Goal: Transaction & Acquisition: Purchase product/service

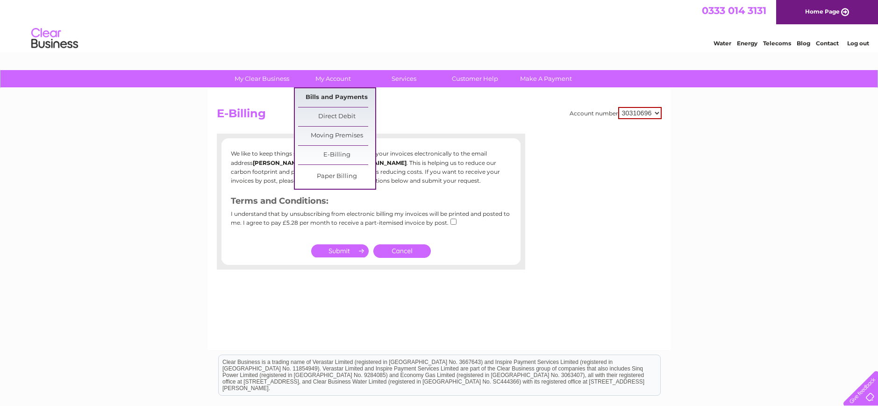
click at [333, 98] on link "Bills and Payments" at bounding box center [336, 97] width 77 height 19
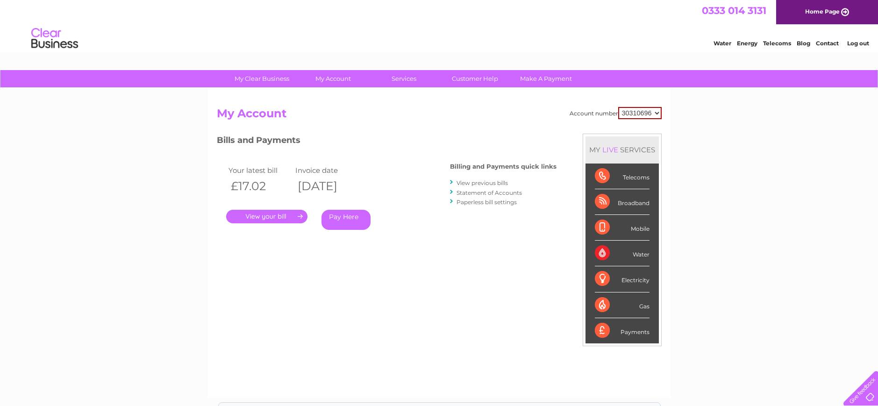
click at [342, 222] on link "Pay Here" at bounding box center [345, 220] width 49 height 20
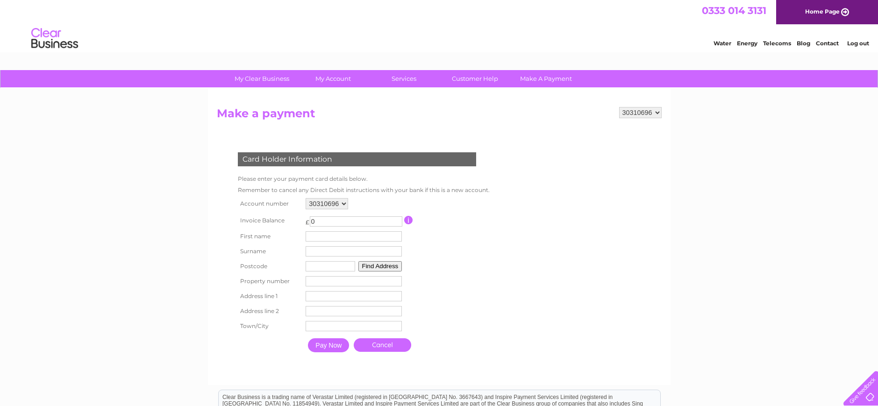
click at [342, 222] on input "0" at bounding box center [356, 221] width 93 height 10
drag, startPoint x: 319, startPoint y: 223, endPoint x: 305, endPoint y: 223, distance: 14.5
click at [305, 223] on td "£ 0 This payment facility permits payment of the full outstanding invoice balan…" at bounding box center [353, 220] width 101 height 17
paste input "432.72"
type input "432.72"
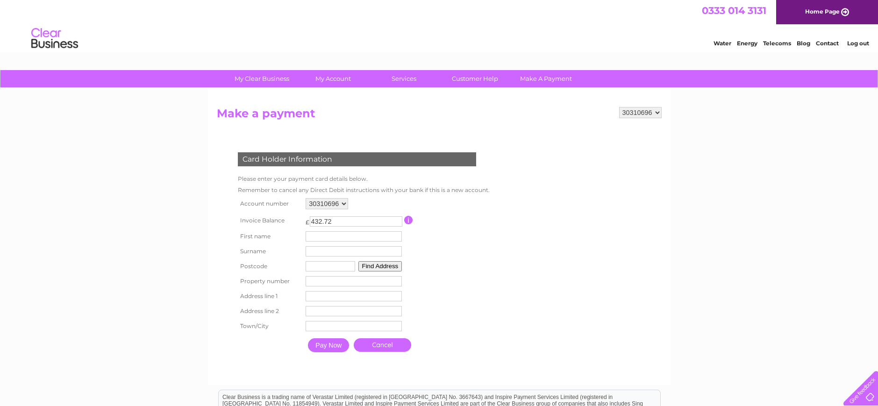
click at [320, 238] on input "text" at bounding box center [354, 236] width 96 height 10
type input "Sam"
type input "Smith"
type input "SS11 8YN"
type input "ID Gaming"
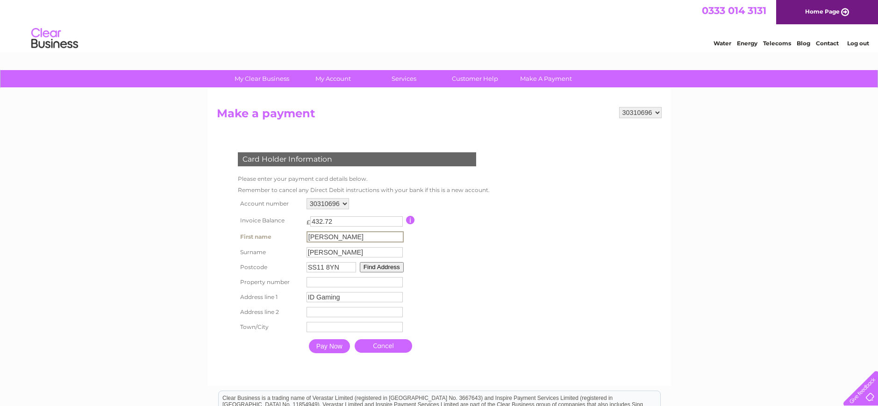
type input "Unit 12"
type input "WICKFORD"
click at [343, 347] on input "Pay Now" at bounding box center [328, 345] width 41 height 14
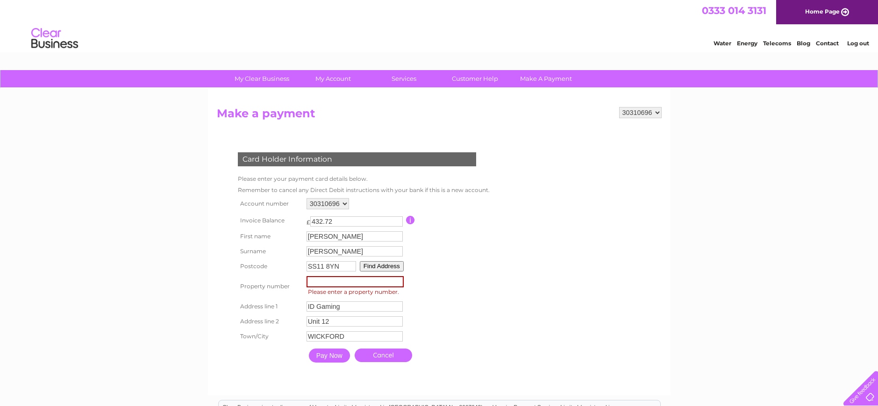
click at [335, 280] on input "number" at bounding box center [355, 281] width 97 height 11
type input "12"
drag, startPoint x: 341, startPoint y: 321, endPoint x: 251, endPoint y: 326, distance: 89.9
click at [251, 326] on tr "Address line 2 Unit 12 Address Line Two" at bounding box center [363, 321] width 255 height 16
click at [341, 358] on input "Pay Now" at bounding box center [328, 355] width 41 height 14
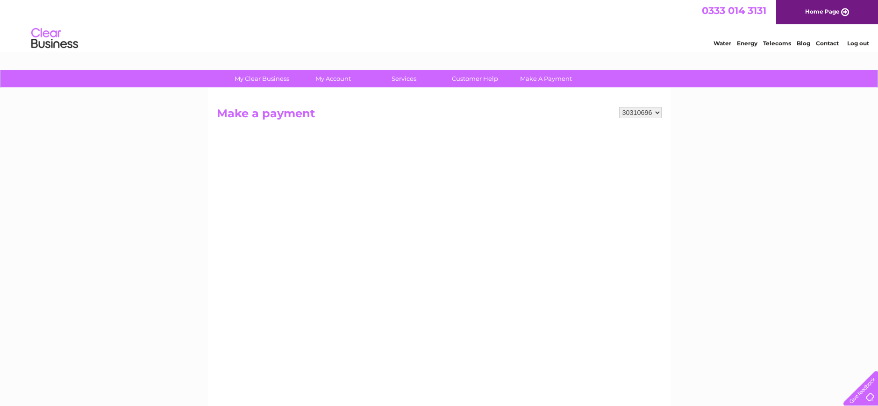
click at [696, 299] on div "My Clear Business Login Details My Details My Preferences Link Account My Accou…" at bounding box center [439, 397] width 878 height 655
click at [707, 298] on div "My Clear Business Login Details My Details My Preferences Link Account My Accou…" at bounding box center [439, 397] width 878 height 655
click at [729, 263] on div "My Clear Business Login Details My Details My Preferences Link Account My Accou…" at bounding box center [439, 397] width 878 height 655
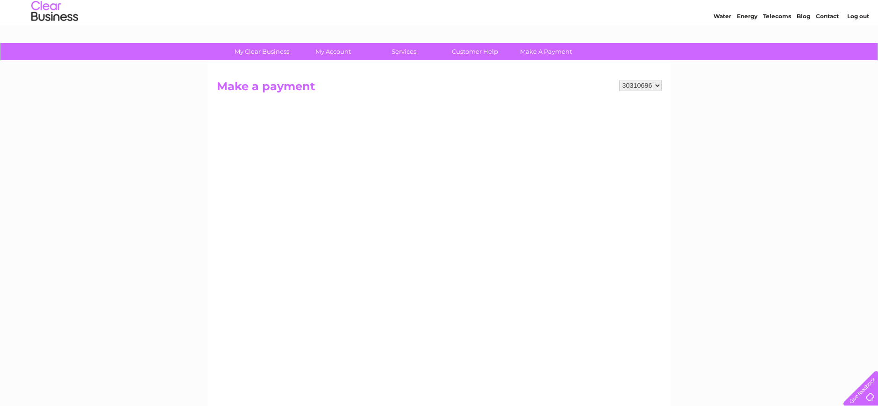
scroll to position [21, 0]
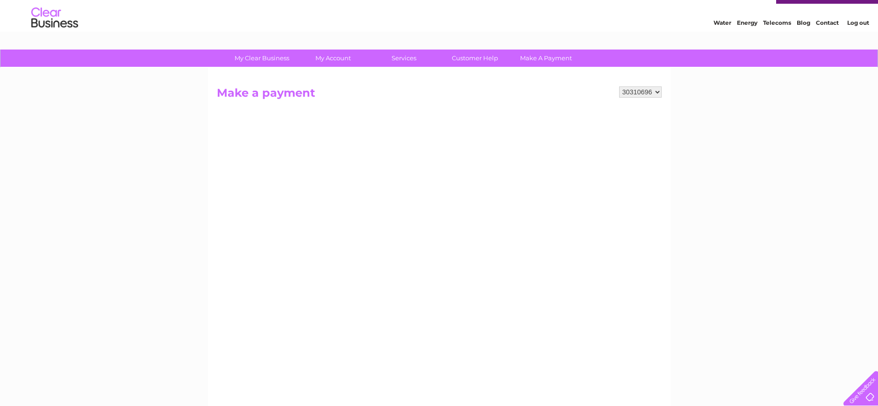
click at [722, 284] on div "My Clear Business Login Details My Details My Preferences Link Account My Accou…" at bounding box center [439, 377] width 878 height 655
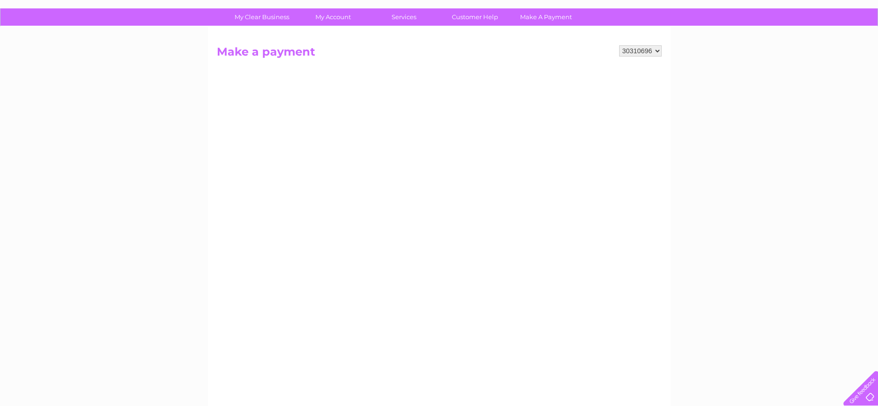
scroll to position [62, 0]
click at [650, 54] on select "30310696" at bounding box center [640, 50] width 43 height 11
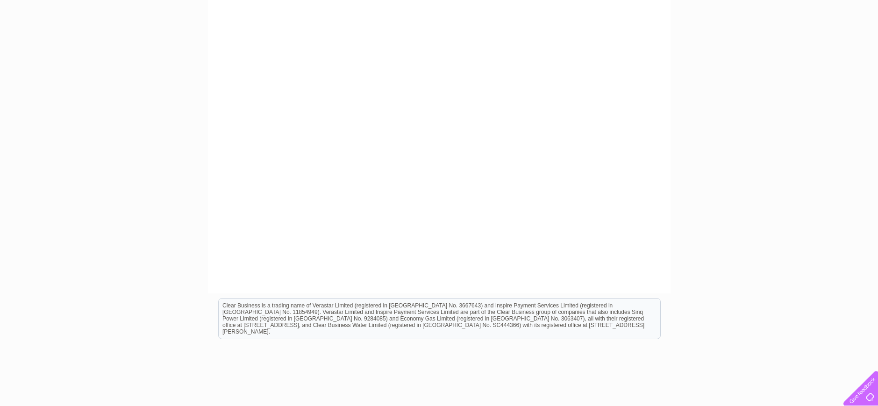
scroll to position [272, 0]
click at [160, 279] on div "My Clear Business Login Details My Details My Preferences Link Account My Accou…" at bounding box center [439, 125] width 878 height 655
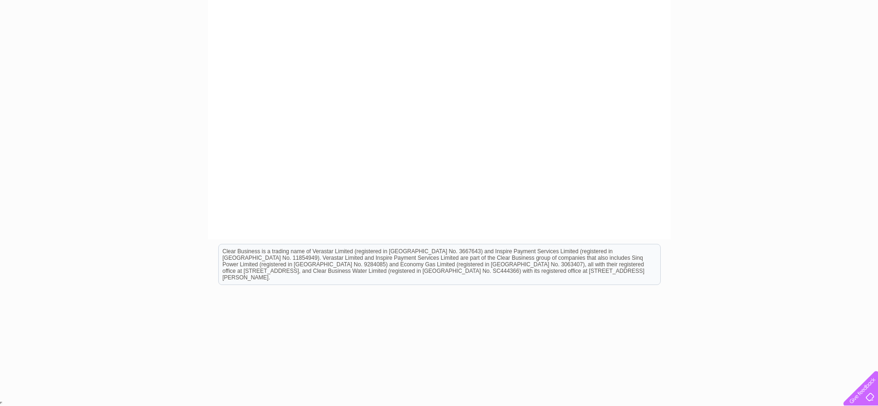
scroll to position [325, 0]
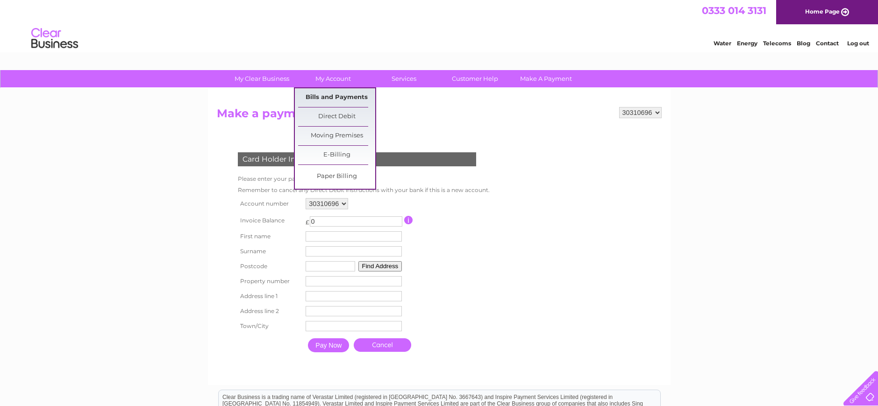
click at [340, 100] on link "Bills and Payments" at bounding box center [336, 97] width 77 height 19
click at [323, 96] on link "Bills and Payments" at bounding box center [336, 97] width 77 height 19
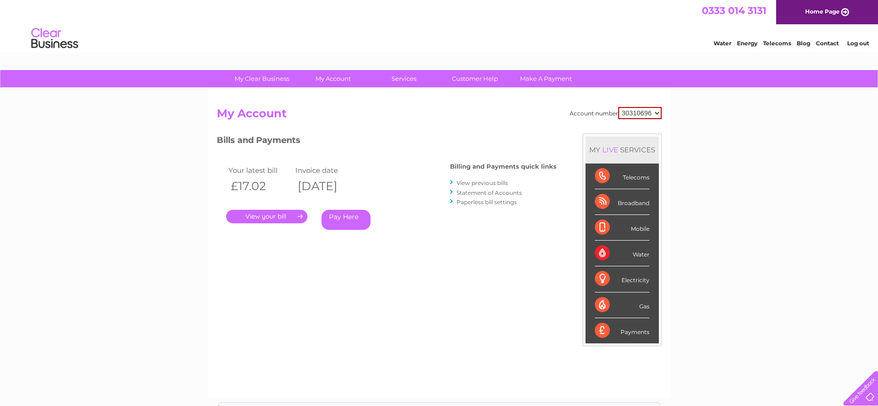
click at [334, 218] on link "Pay Here" at bounding box center [345, 220] width 49 height 20
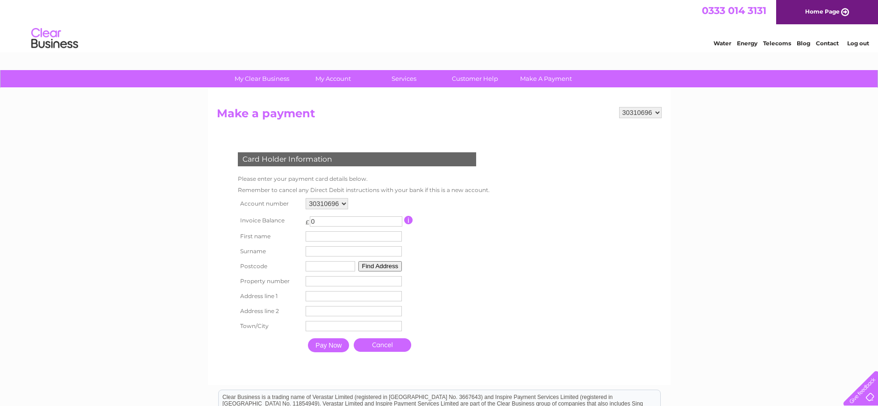
click at [357, 225] on input "0" at bounding box center [356, 221] width 93 height 10
click at [357, 223] on input "0" at bounding box center [356, 221] width 93 height 10
paste input "432.72"
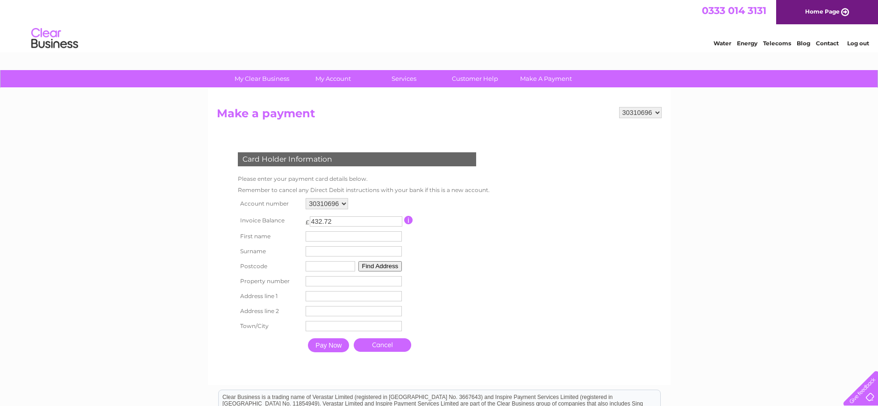
type input "432.72"
click at [334, 246] on input "text" at bounding box center [355, 251] width 97 height 11
click at [336, 241] on input "text" at bounding box center [355, 236] width 97 height 11
type input "Sam"
type input "Smith"
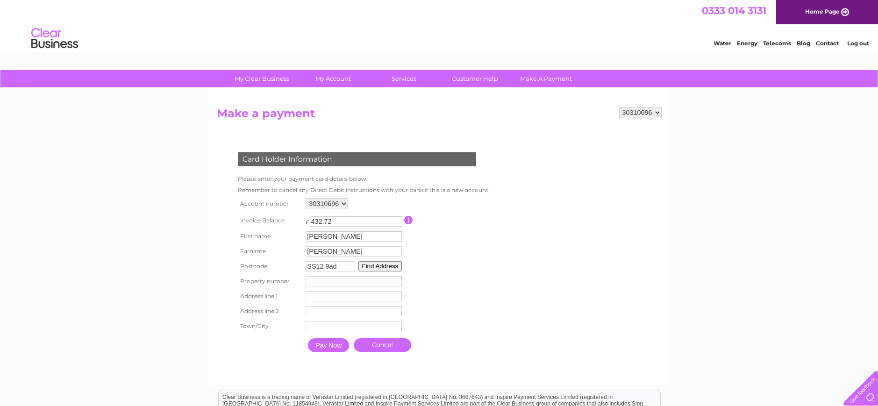
drag, startPoint x: 350, startPoint y: 270, endPoint x: 268, endPoint y: 265, distance: 81.9
click at [268, 265] on tr "Postcode SS12 9ad Find Address" at bounding box center [362, 266] width 252 height 15
type input "SS118yn"
click at [377, 274] on td "Property Number" at bounding box center [353, 281] width 101 height 15
click at [381, 271] on td "SS118yn Find Address" at bounding box center [353, 266] width 101 height 15
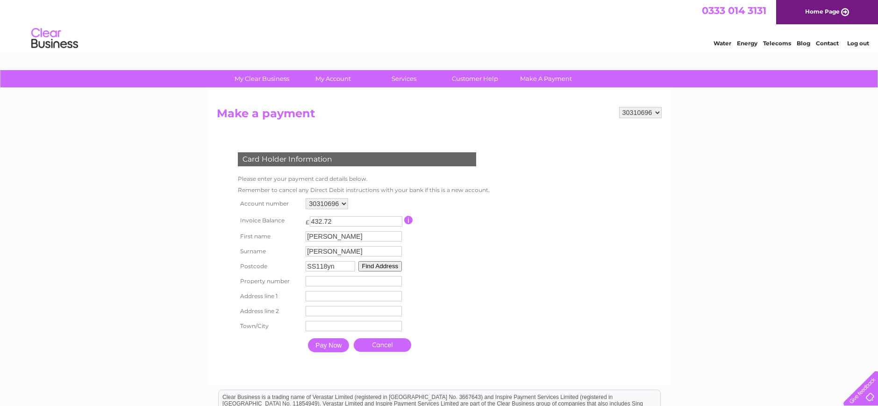
click at [392, 263] on button "Find Address" at bounding box center [380, 266] width 44 height 10
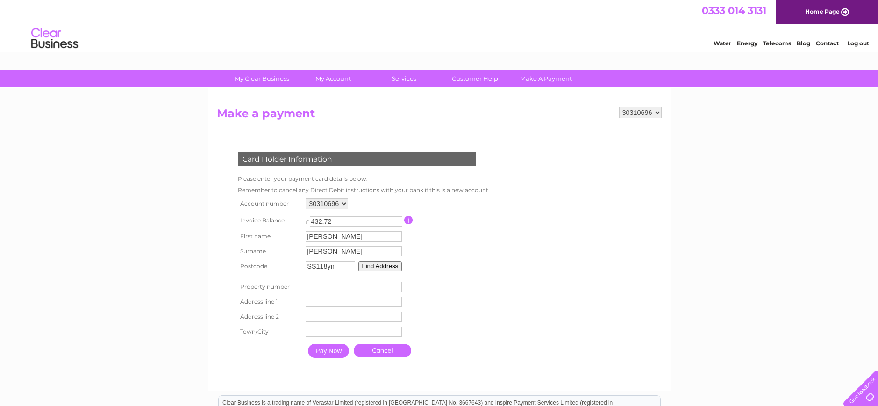
click at [370, 271] on button "Find Address" at bounding box center [380, 266] width 44 height 10
click at [343, 267] on input "SS118yn" at bounding box center [331, 266] width 50 height 10
click at [325, 301] on input "text" at bounding box center [354, 302] width 96 height 10
type input "ID Gaming"
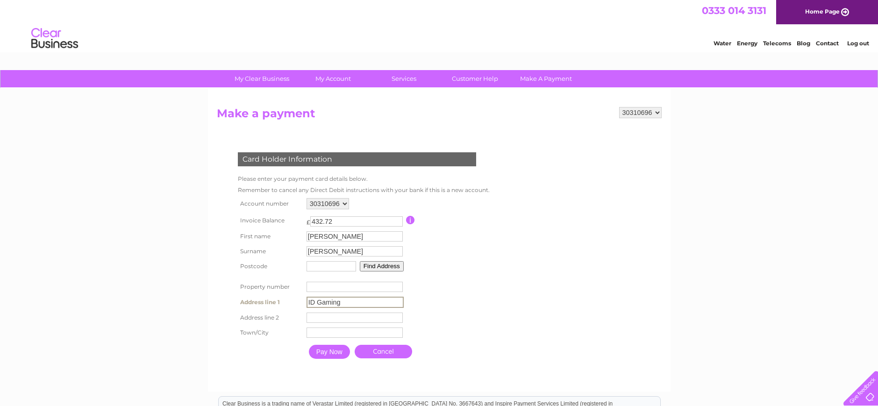
type input "SS11 8YN"
type input "Unit 12"
type input "WICKFORD"
click at [345, 293] on td "Property Number" at bounding box center [353, 286] width 101 height 15
click at [345, 290] on input "number" at bounding box center [354, 287] width 96 height 10
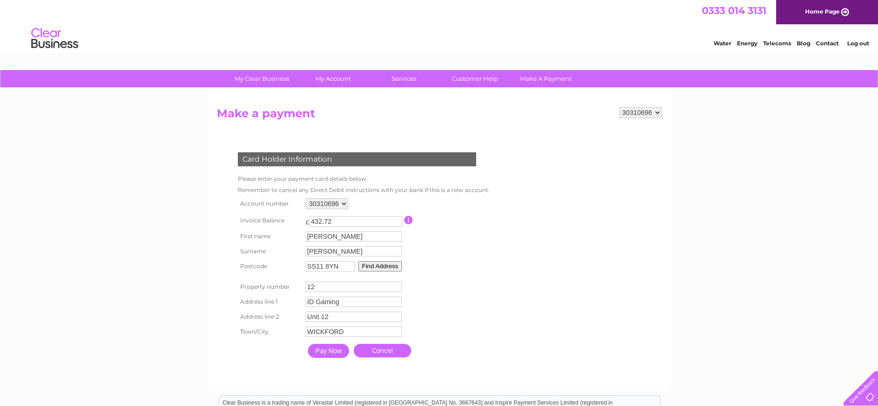
type input "12"
click at [505, 331] on form "30310696 Make a payment Card Holder Information Please enter your payment card …" at bounding box center [439, 244] width 445 height 274
click at [324, 361] on td "Pay Now Cancel" at bounding box center [395, 350] width 184 height 23
click at [326, 355] on input "Pay Now" at bounding box center [328, 351] width 41 height 14
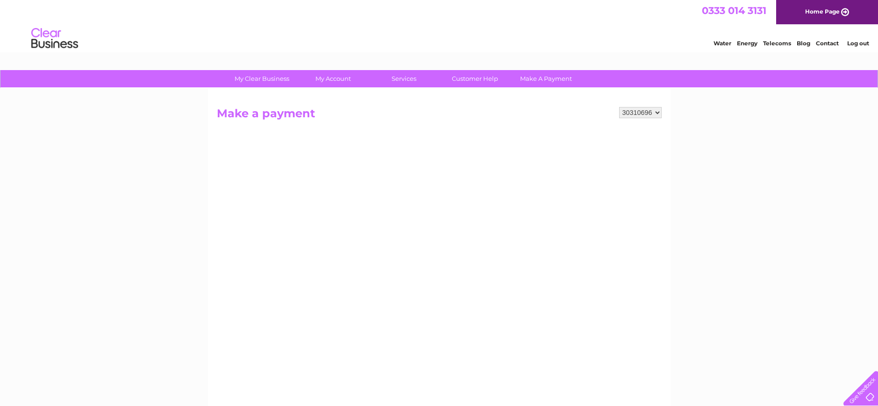
click at [669, 277] on div "30310696 Make a payment Card Holder Information Please enter your payment card …" at bounding box center [439, 326] width 463 height 477
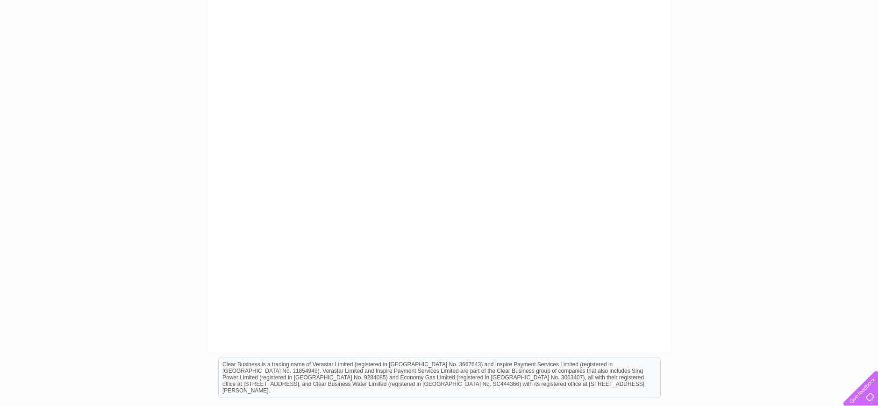
scroll to position [233, 0]
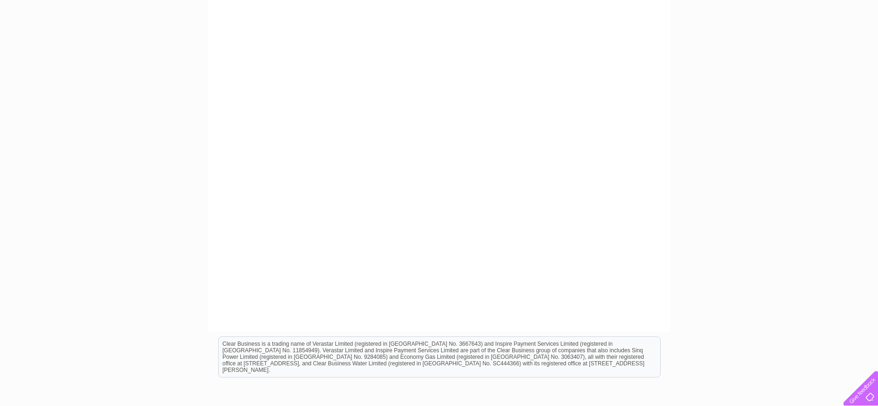
click at [707, 239] on div "My Clear Business Login Details My Details My Preferences Link Account My Accou…" at bounding box center [439, 164] width 878 height 655
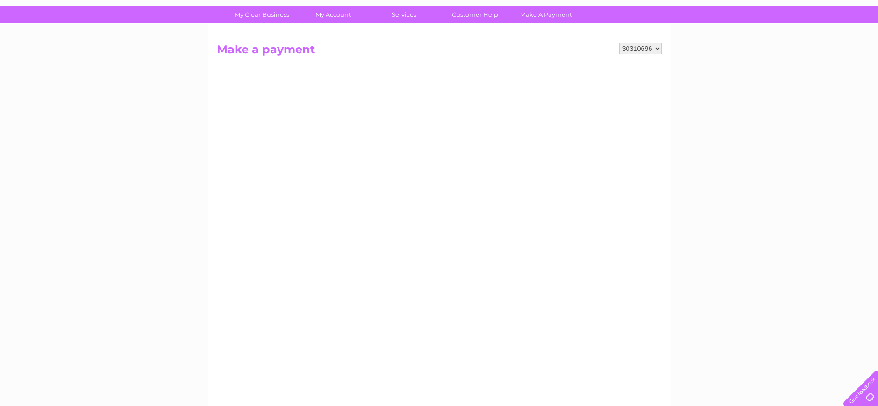
scroll to position [64, 0]
